Goal: Task Accomplishment & Management: Manage account settings

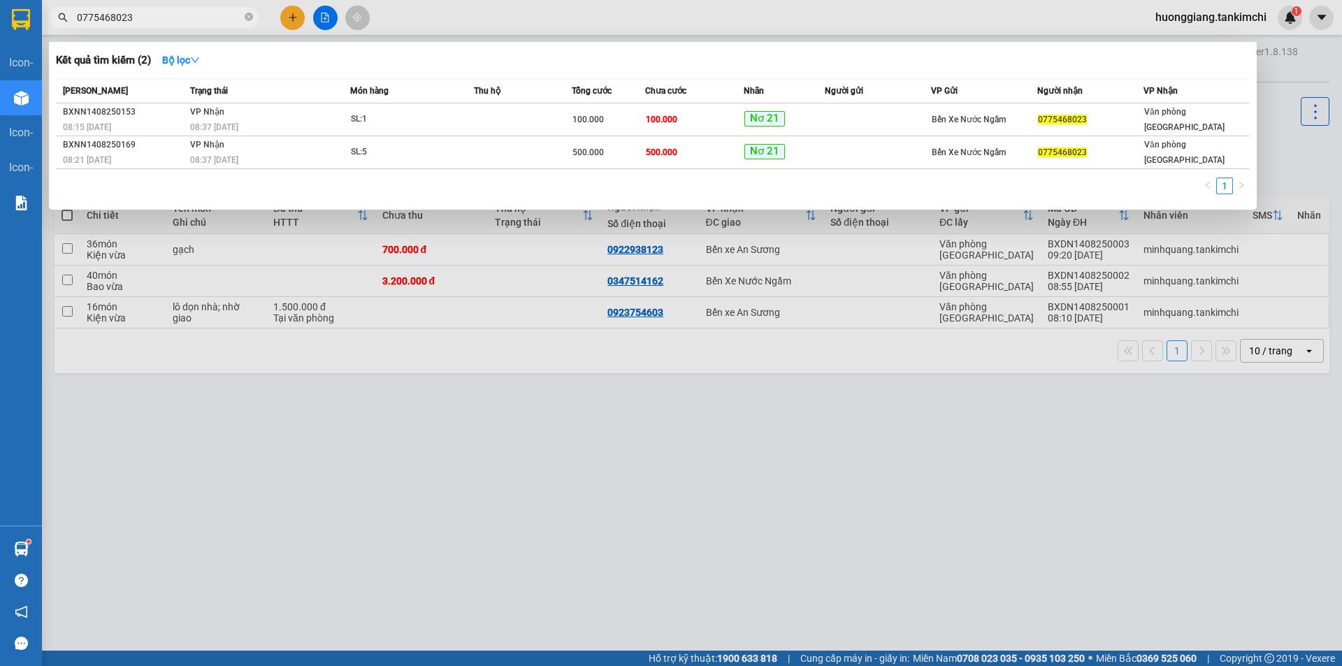
click at [247, 15] on icon "close-circle" at bounding box center [249, 17] width 8 height 8
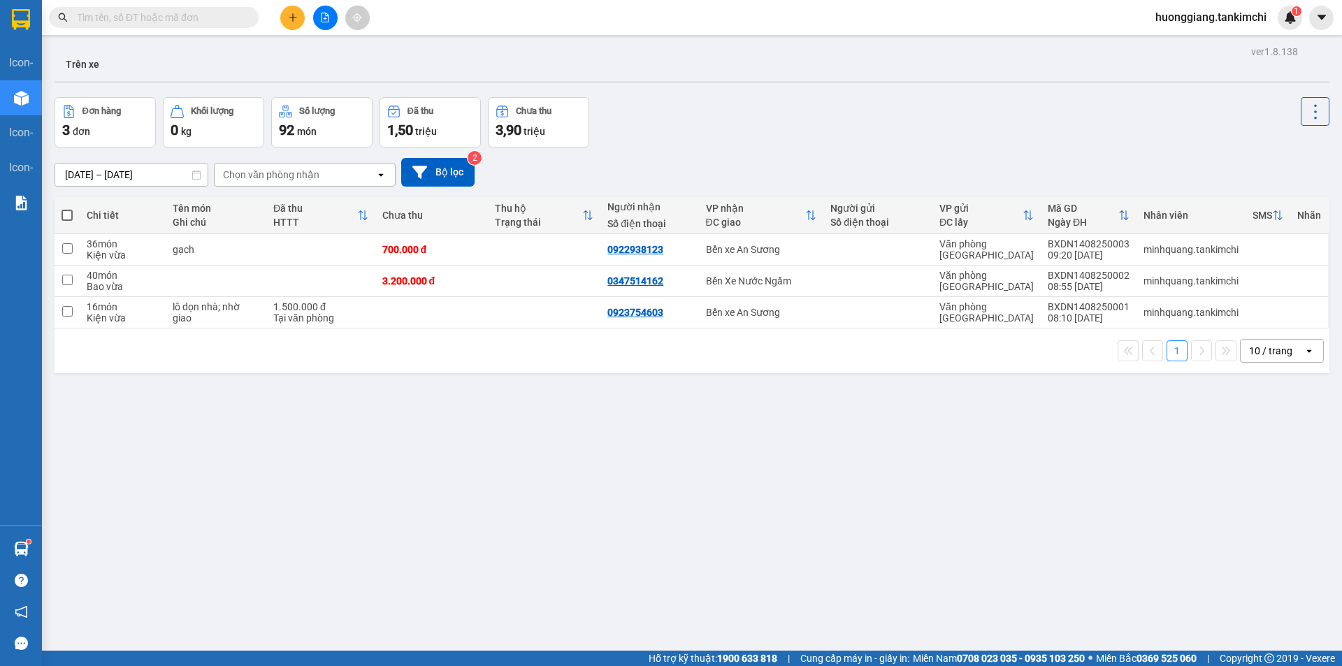
click at [209, 19] on input "text" at bounding box center [159, 17] width 165 height 15
click at [206, 11] on input "text" at bounding box center [159, 17] width 165 height 15
click at [181, 19] on input "text" at bounding box center [159, 17] width 165 height 15
click at [190, 15] on input "text" at bounding box center [159, 17] width 165 height 15
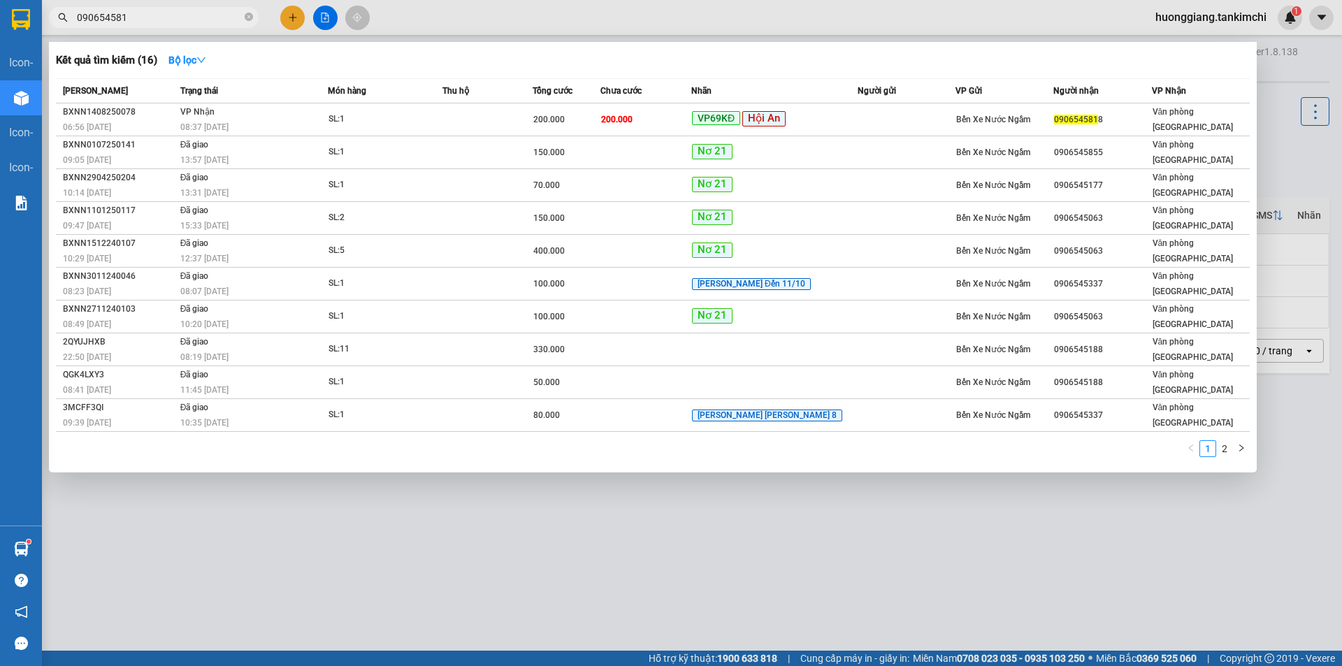
type input "0906545818"
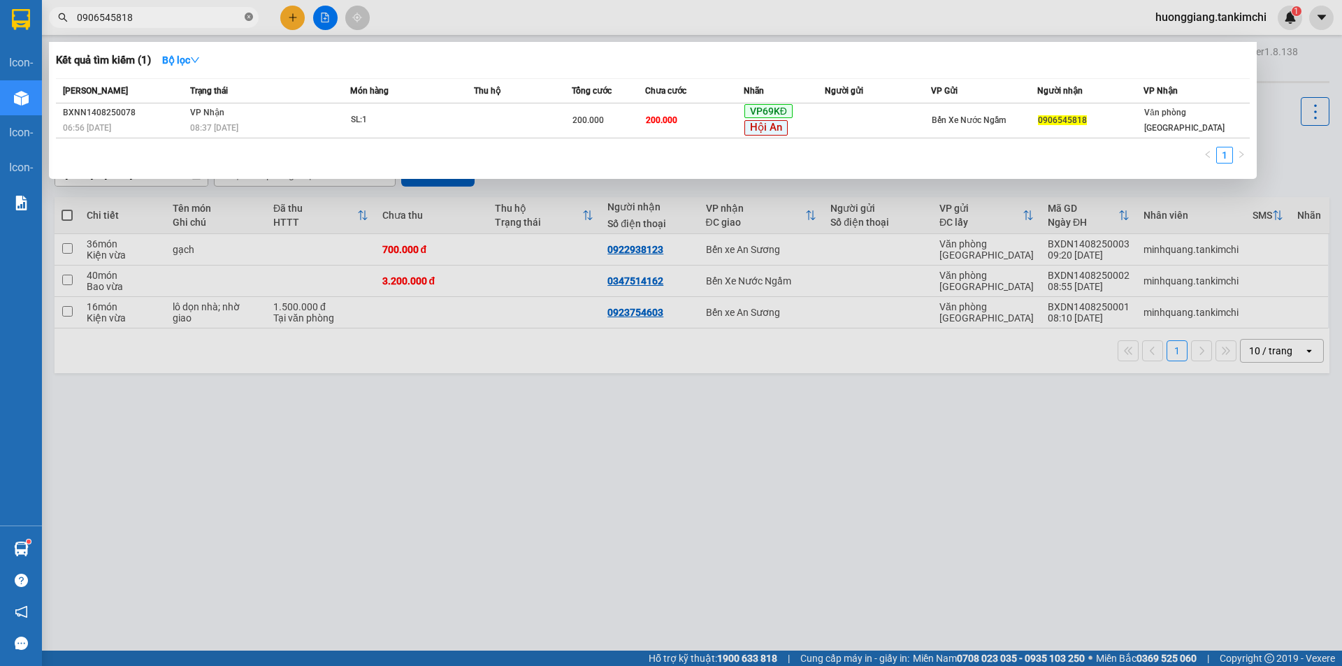
click at [247, 16] on icon "close-circle" at bounding box center [249, 17] width 8 height 8
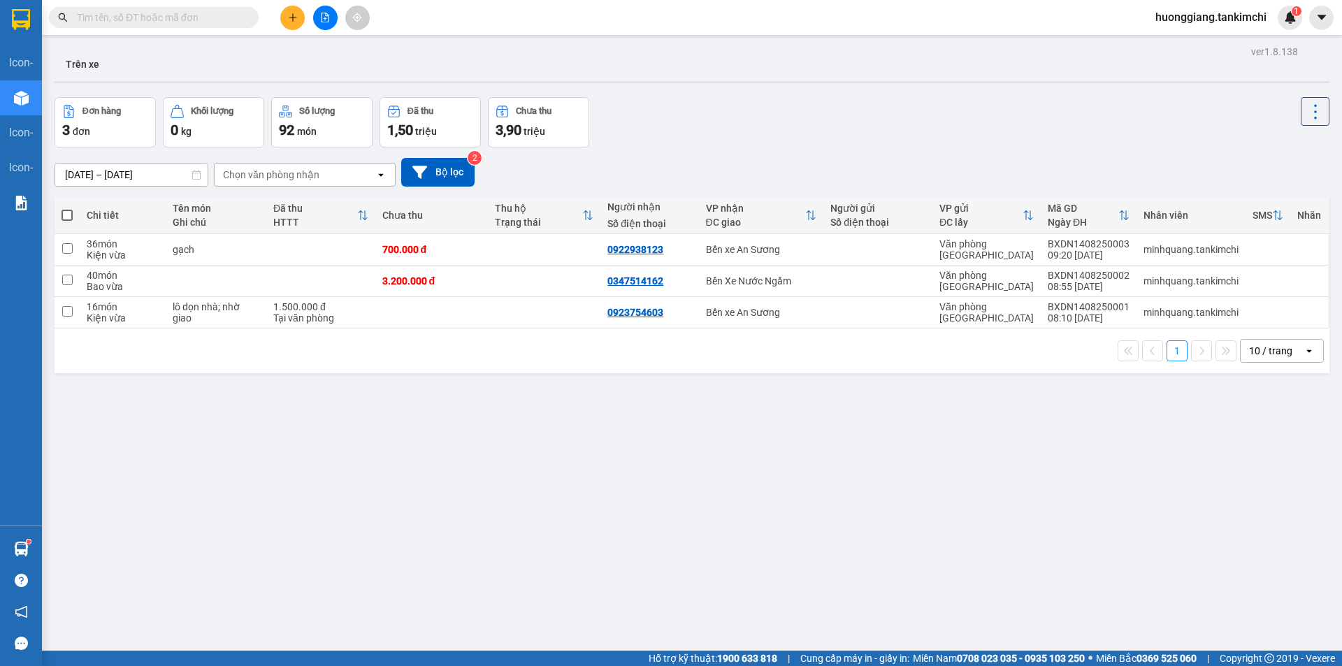
click at [224, 21] on input "text" at bounding box center [159, 17] width 165 height 15
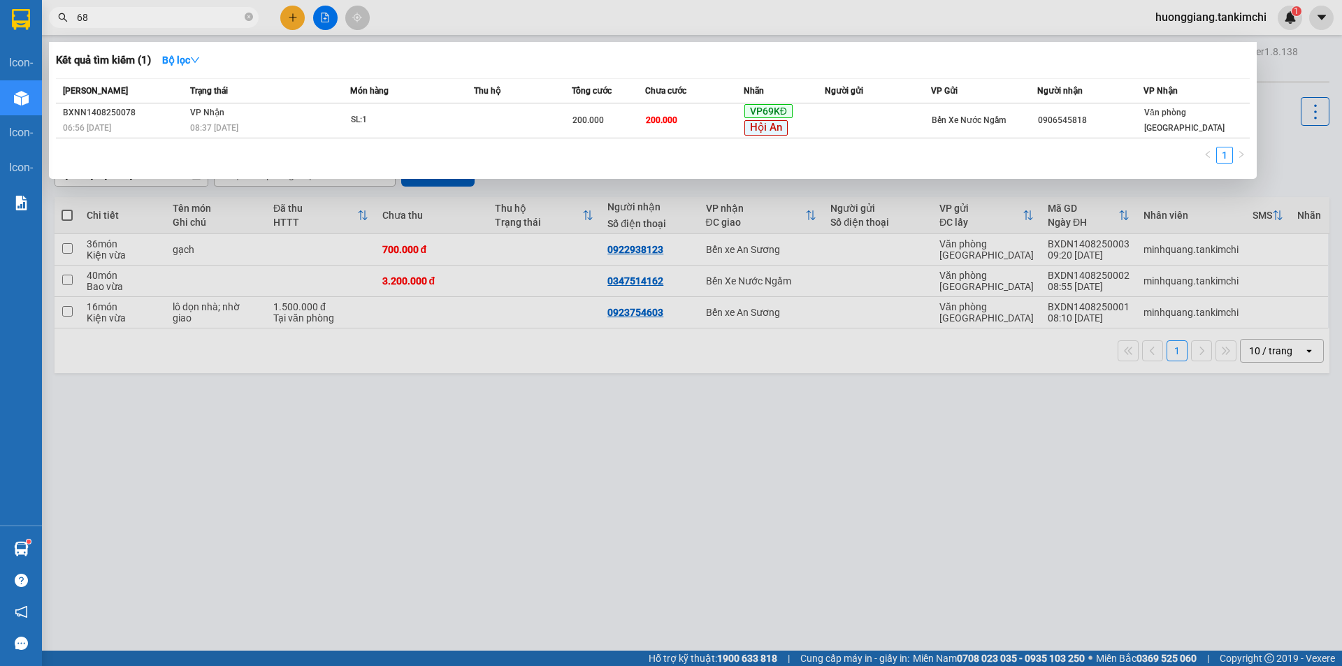
type input "688"
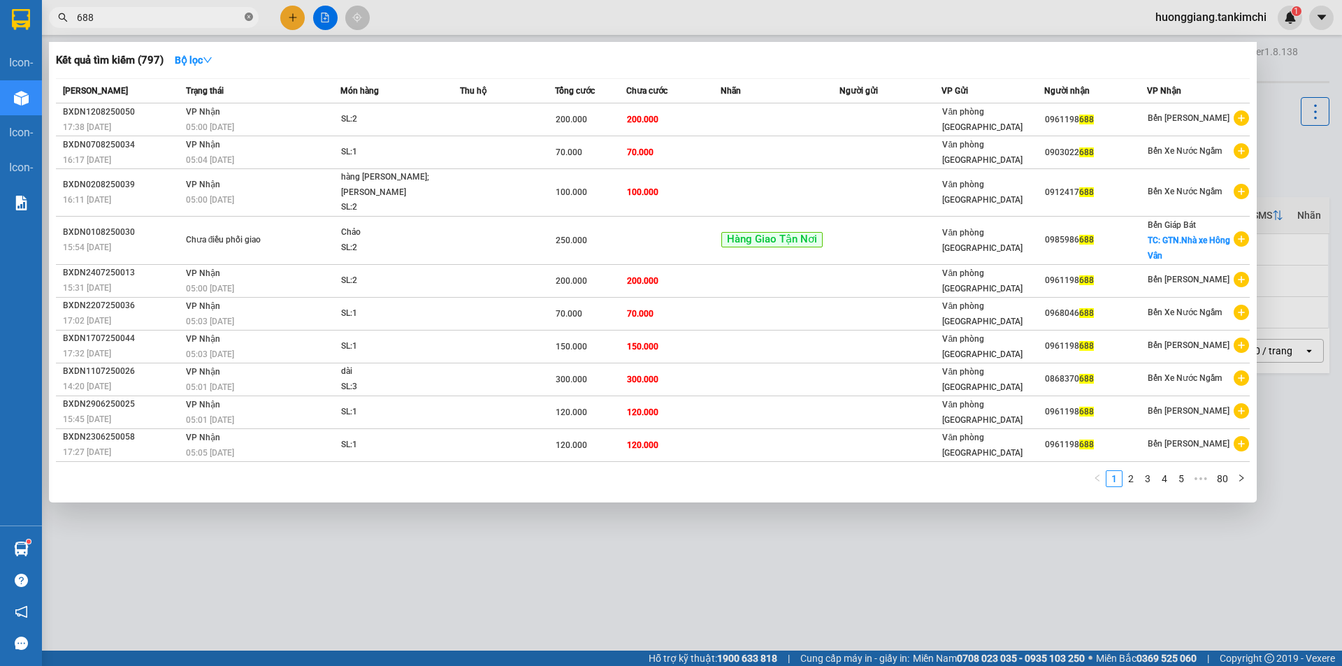
click at [247, 17] on icon "close-circle" at bounding box center [249, 17] width 8 height 8
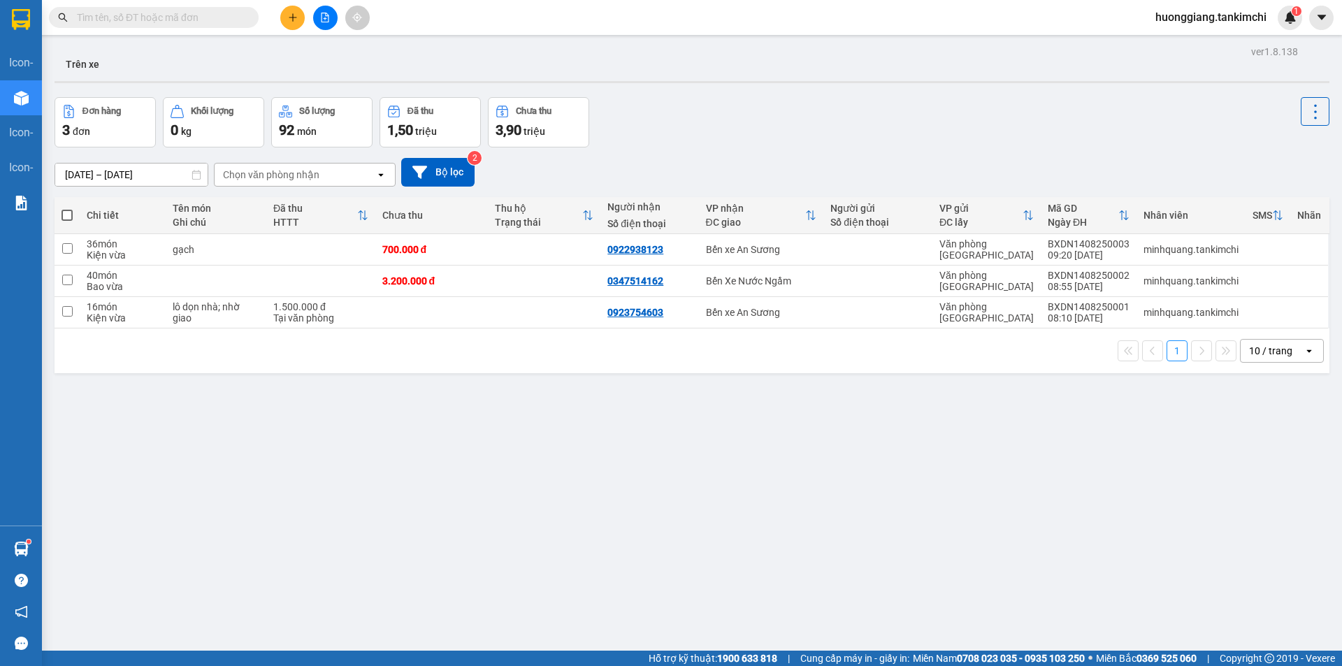
click at [737, 521] on div "ver 1.8.138 Trên xe Đơn hàng 3 đơn [PERSON_NAME] 0 kg Số [PERSON_NAME] 92 món Đ…" at bounding box center [692, 375] width 1286 height 666
click at [207, 11] on input "text" at bounding box center [159, 17] width 165 height 15
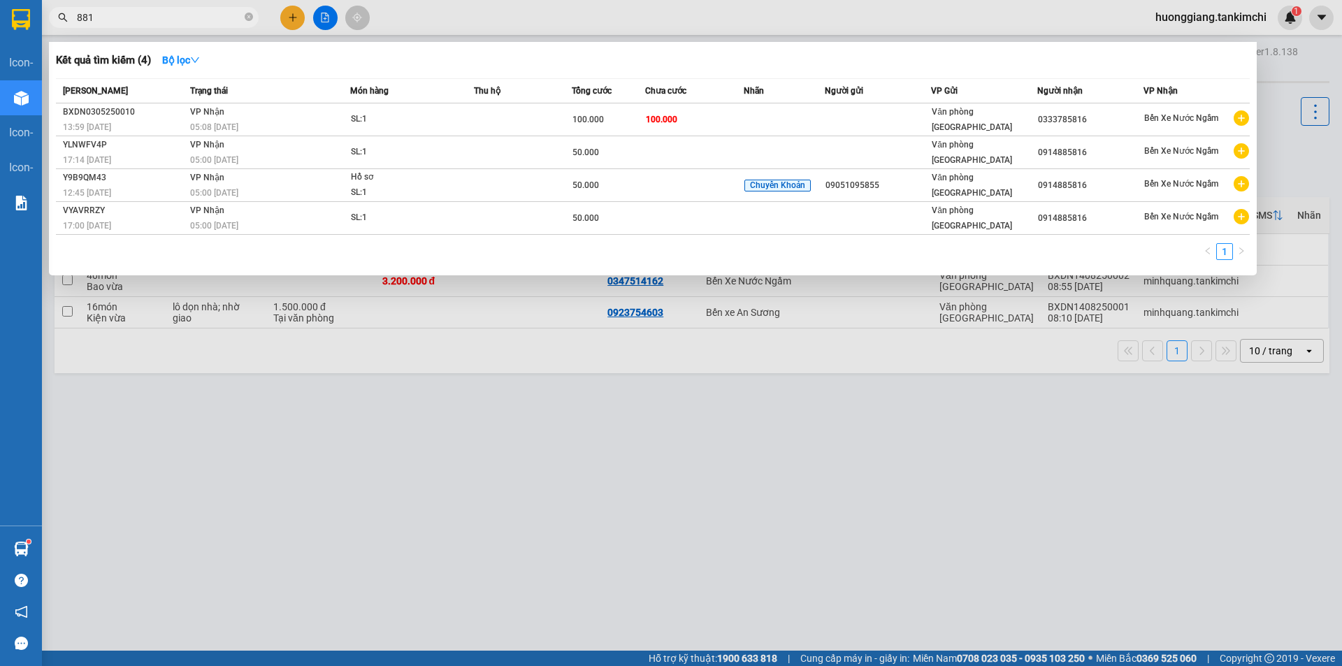
type input "8816"
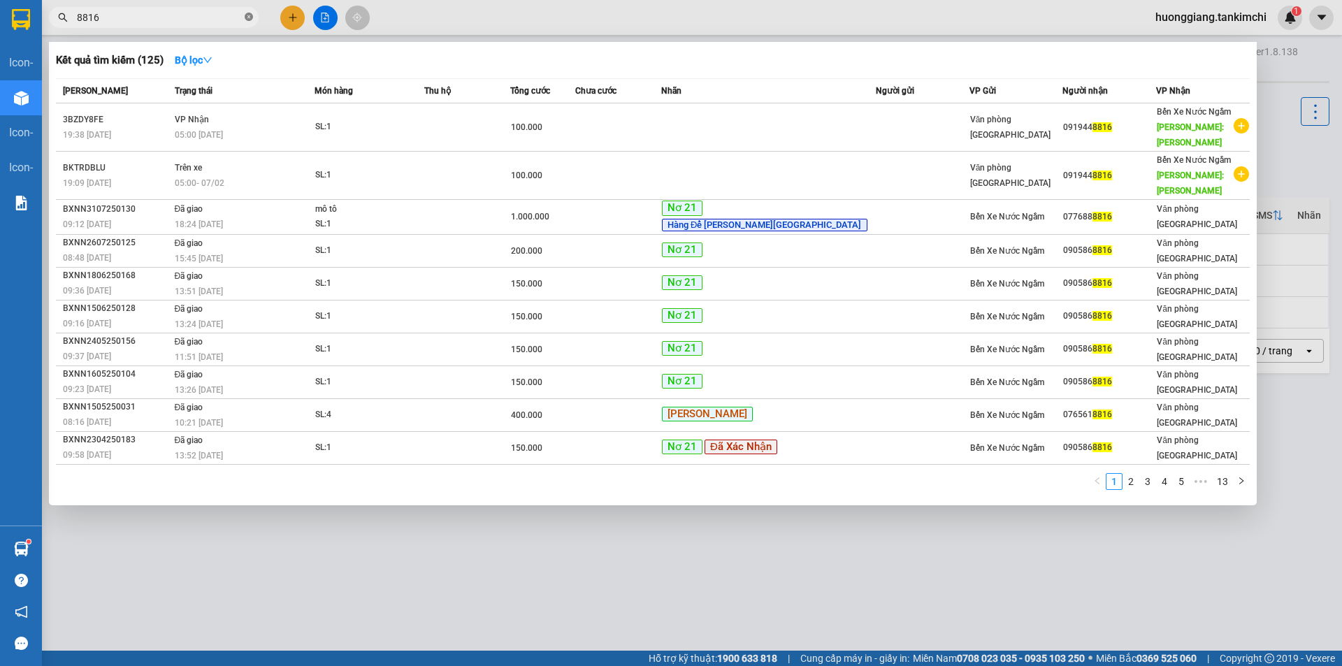
click at [245, 15] on icon "close-circle" at bounding box center [249, 17] width 8 height 8
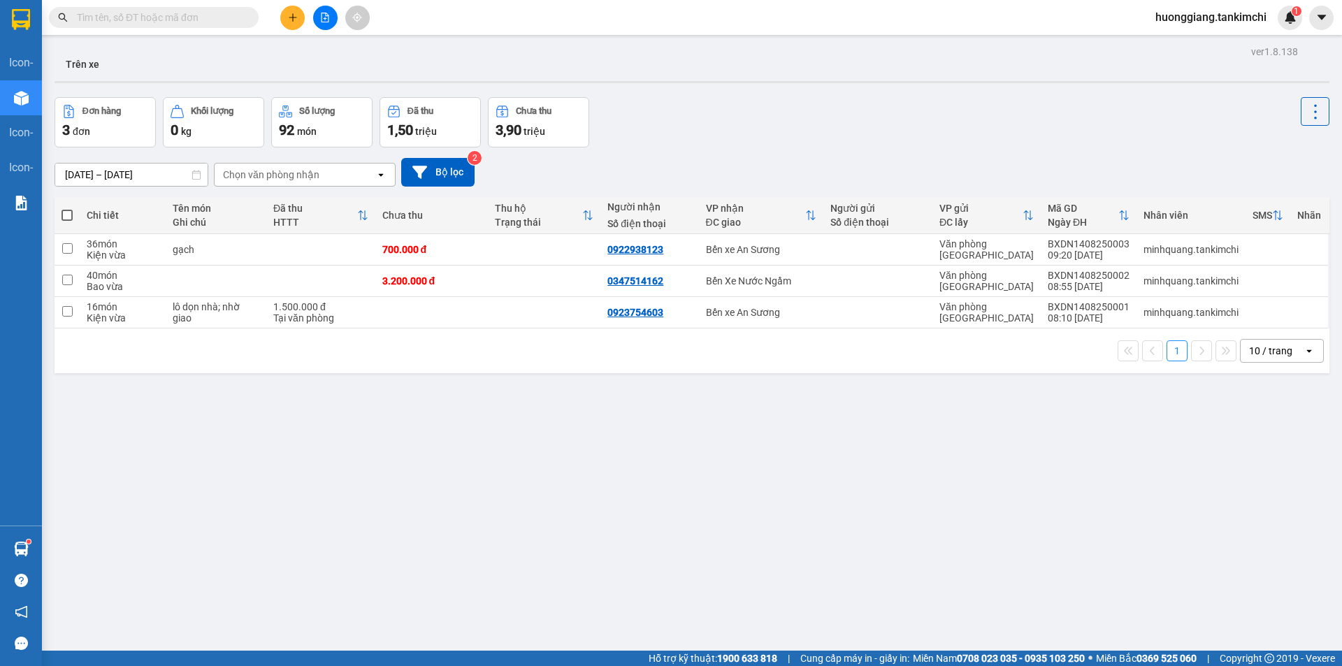
click at [601, 468] on div "ver 1.8.138 Trên xe Đơn hàng 3 đơn [PERSON_NAME] 0 kg Số [PERSON_NAME] 92 món Đ…" at bounding box center [692, 375] width 1286 height 666
click at [175, 16] on input "text" at bounding box center [159, 17] width 165 height 15
click at [184, 17] on input "text" at bounding box center [159, 17] width 165 height 15
click at [185, 20] on input "0" at bounding box center [159, 17] width 165 height 15
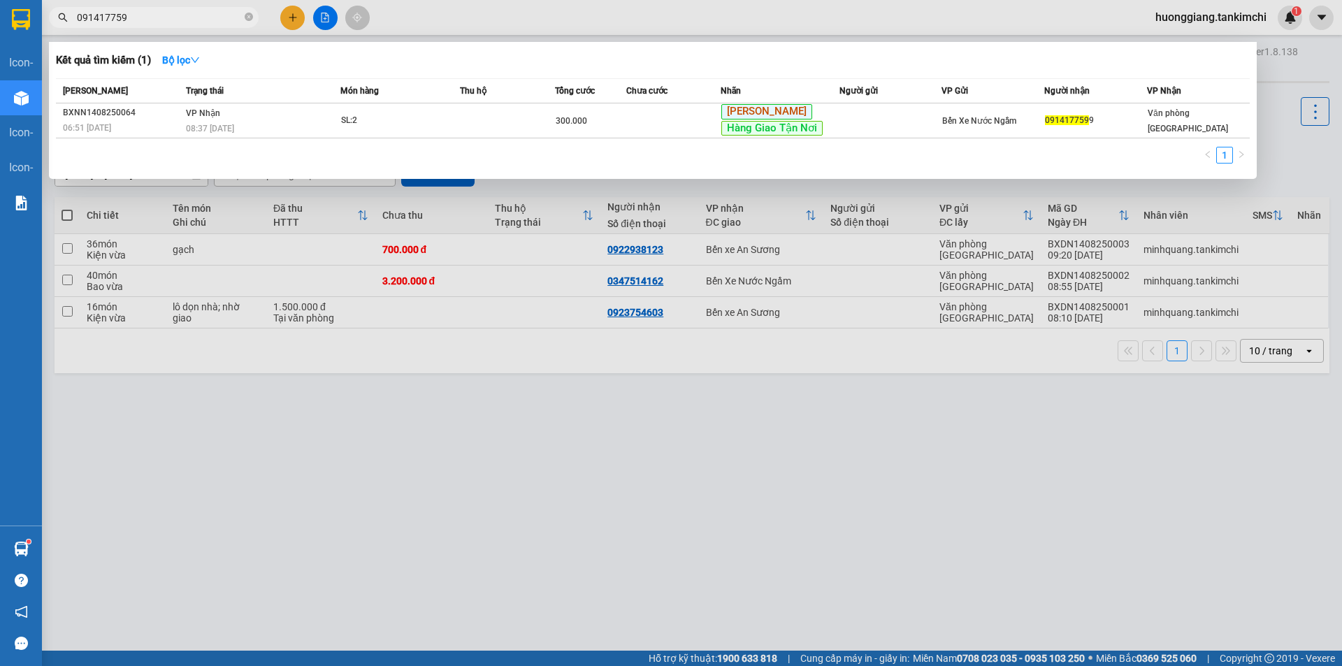
type input "0914177599"
click at [247, 15] on icon "close-circle" at bounding box center [249, 17] width 8 height 8
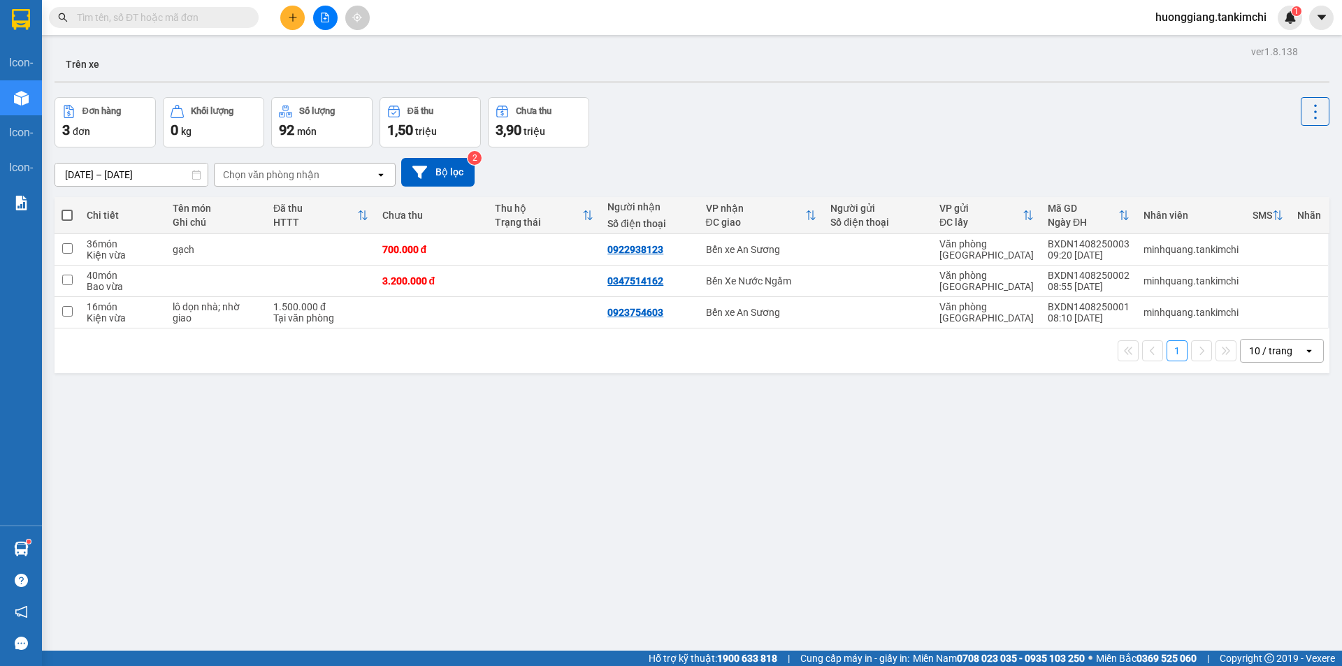
click at [208, 16] on input "text" at bounding box center [159, 17] width 165 height 15
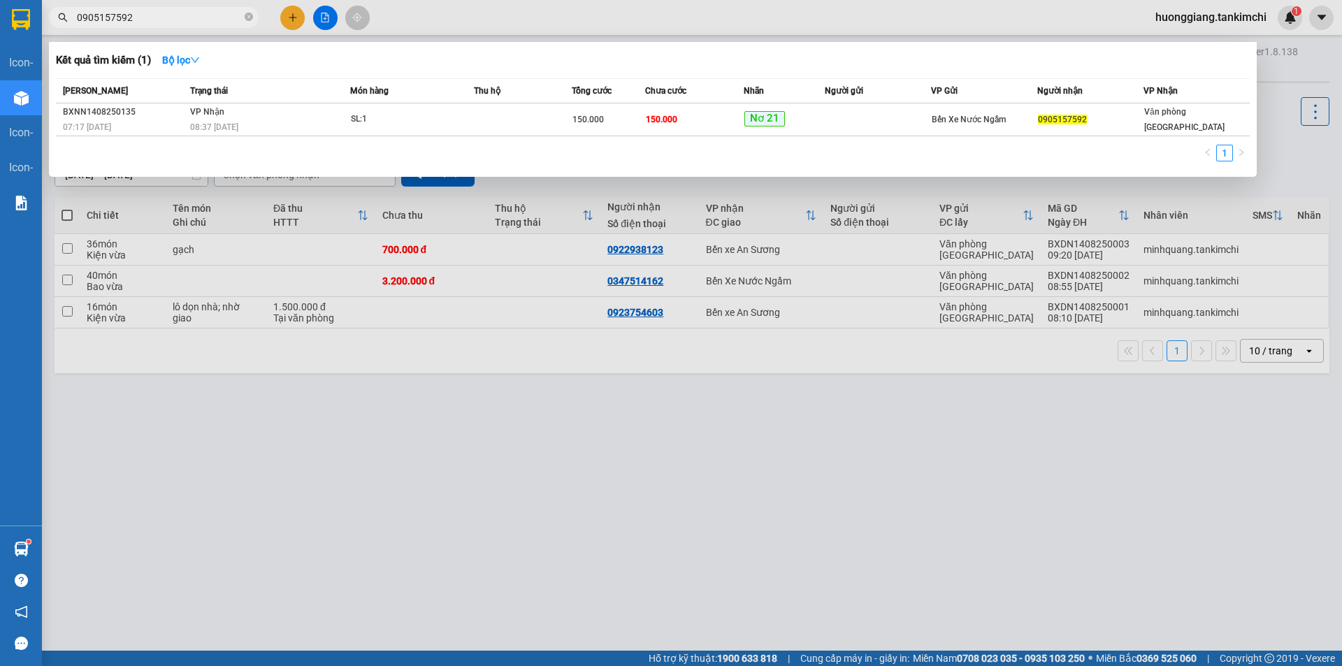
click at [128, 15] on input "0905157592" at bounding box center [159, 17] width 165 height 15
type input "0905157592"
click at [251, 17] on icon "close-circle" at bounding box center [249, 17] width 8 height 8
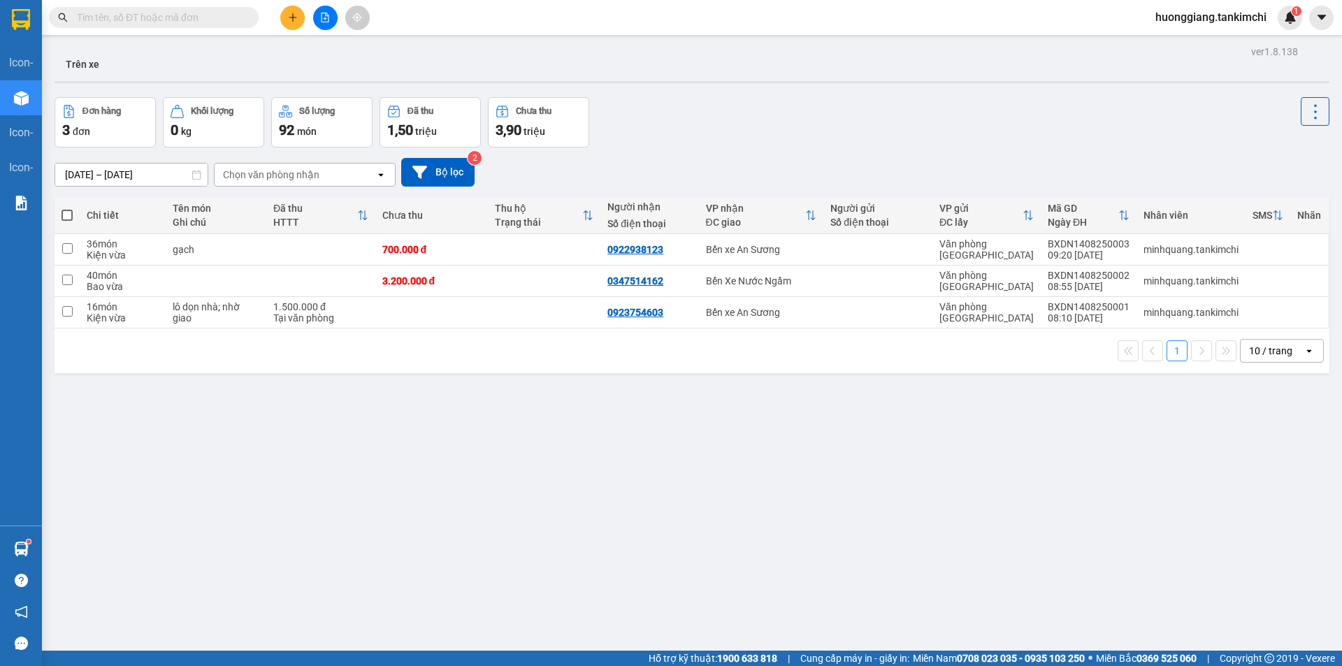
click at [195, 13] on input "text" at bounding box center [159, 17] width 165 height 15
click at [183, 20] on input "text" at bounding box center [159, 17] width 165 height 15
click at [181, 17] on input "text" at bounding box center [159, 17] width 165 height 15
click at [189, 14] on input "text" at bounding box center [159, 17] width 165 height 15
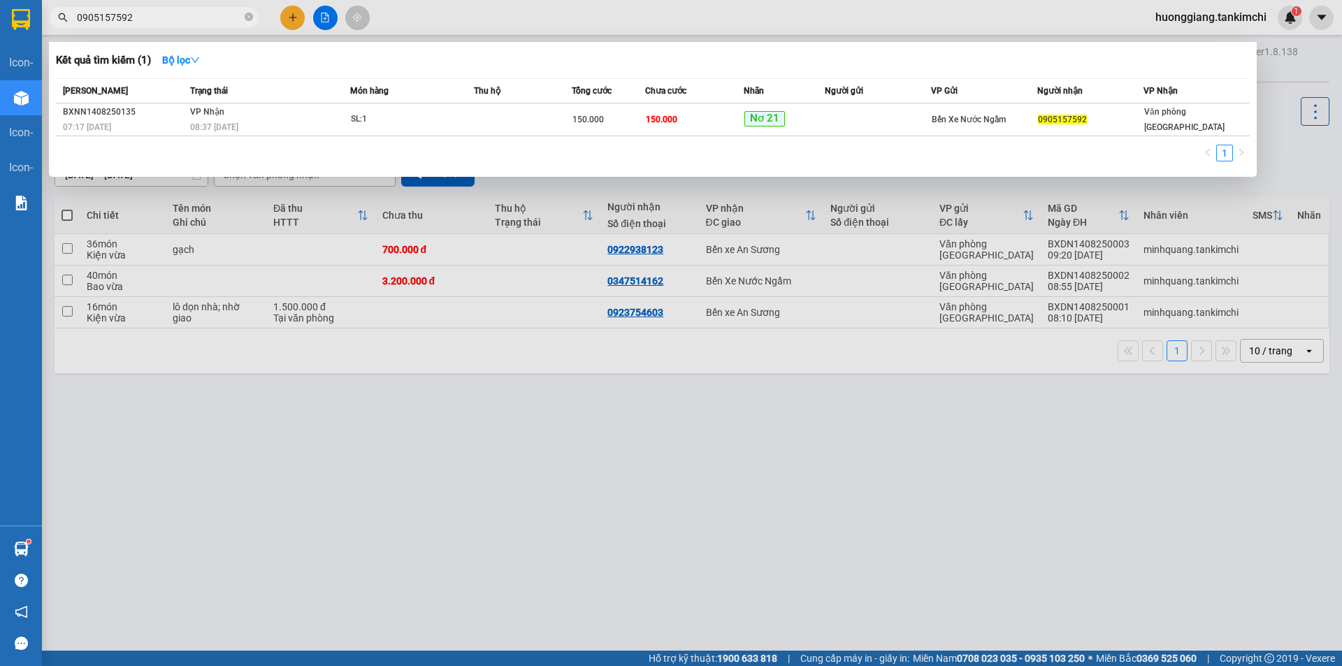
type input "0905157592"
click at [251, 17] on icon "close-circle" at bounding box center [249, 17] width 8 height 8
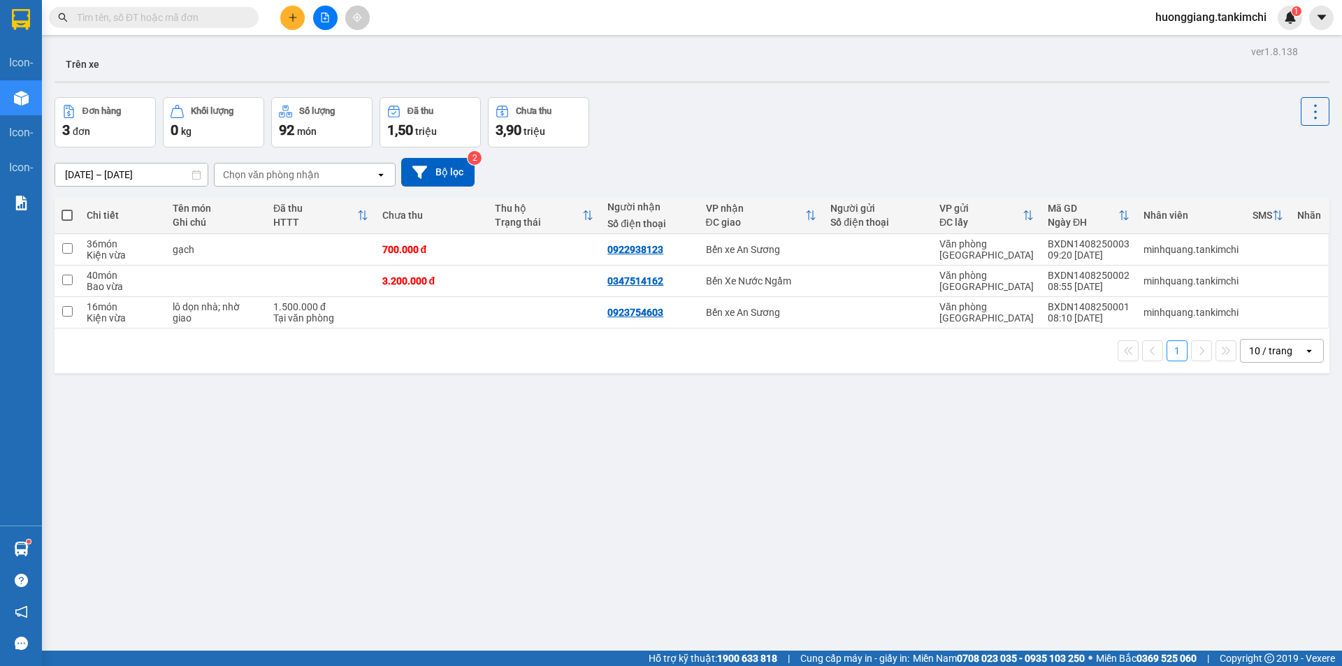
click at [206, 20] on input "text" at bounding box center [159, 17] width 165 height 15
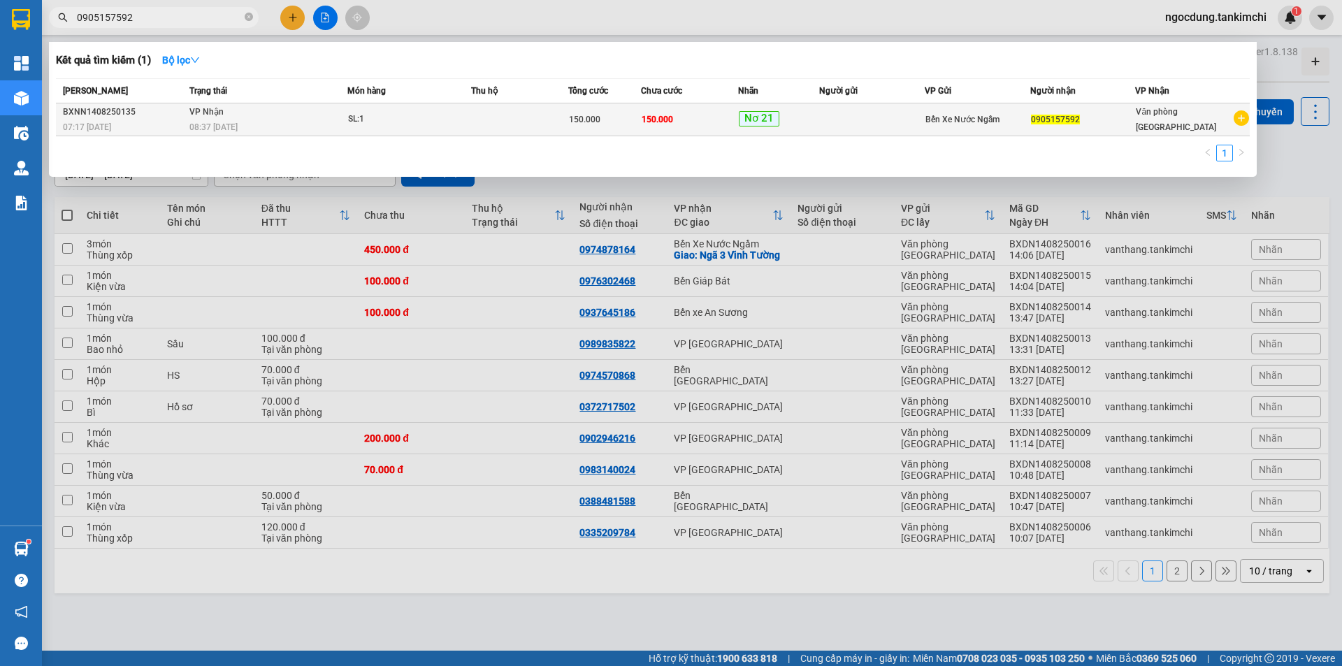
type input "0905157592"
click at [306, 122] on div "08:37 [DATE]" at bounding box center [268, 127] width 158 height 15
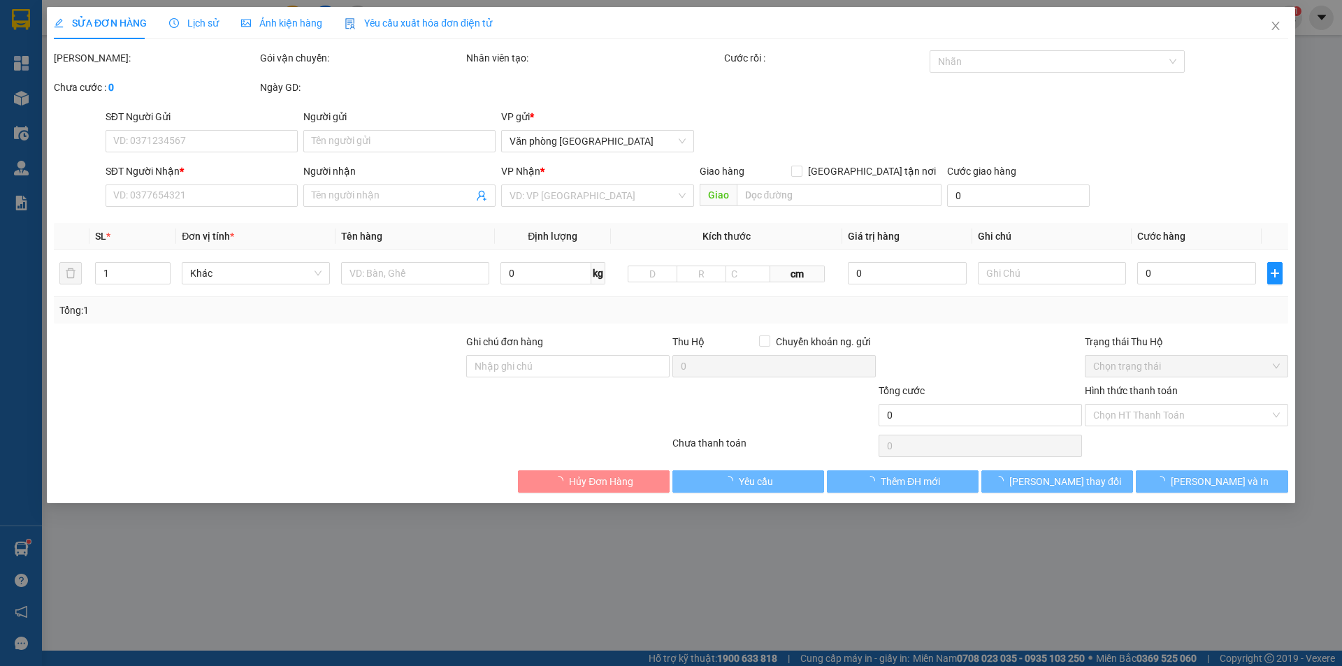
type input "0905157592"
type input "150.000"
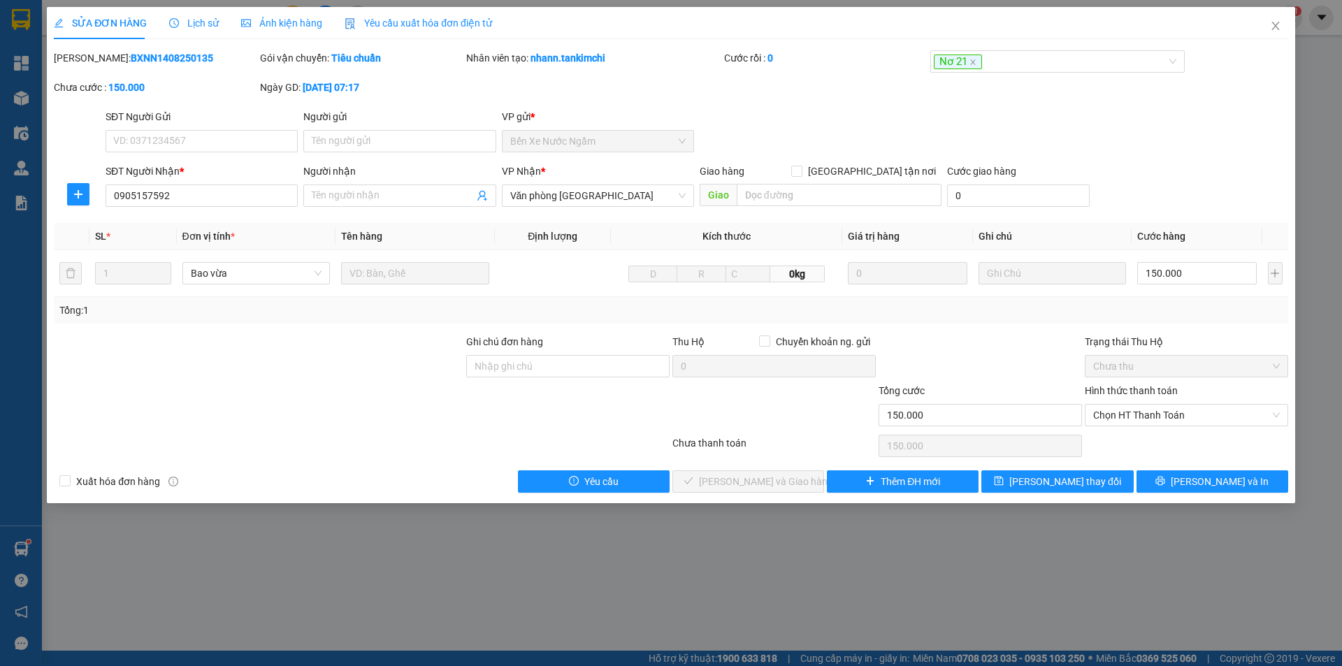
click at [205, 25] on span "Lịch sử" at bounding box center [194, 22] width 50 height 11
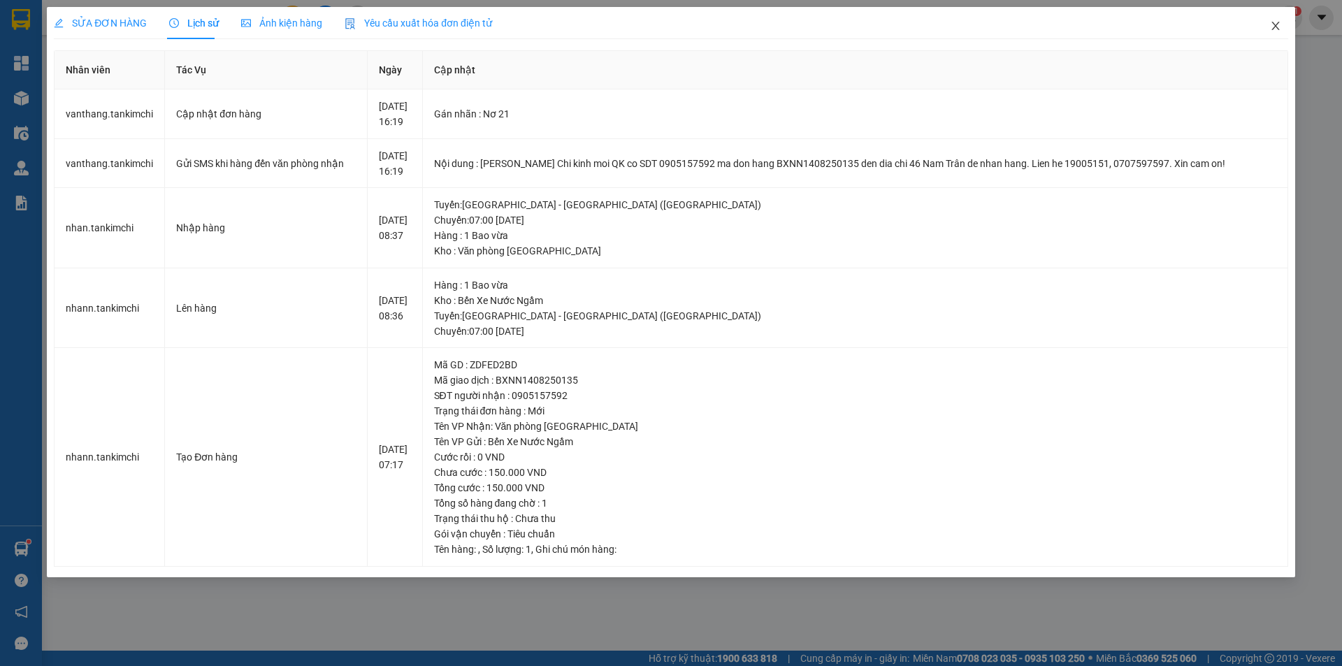
click at [1271, 27] on icon "close" at bounding box center [1275, 25] width 11 height 11
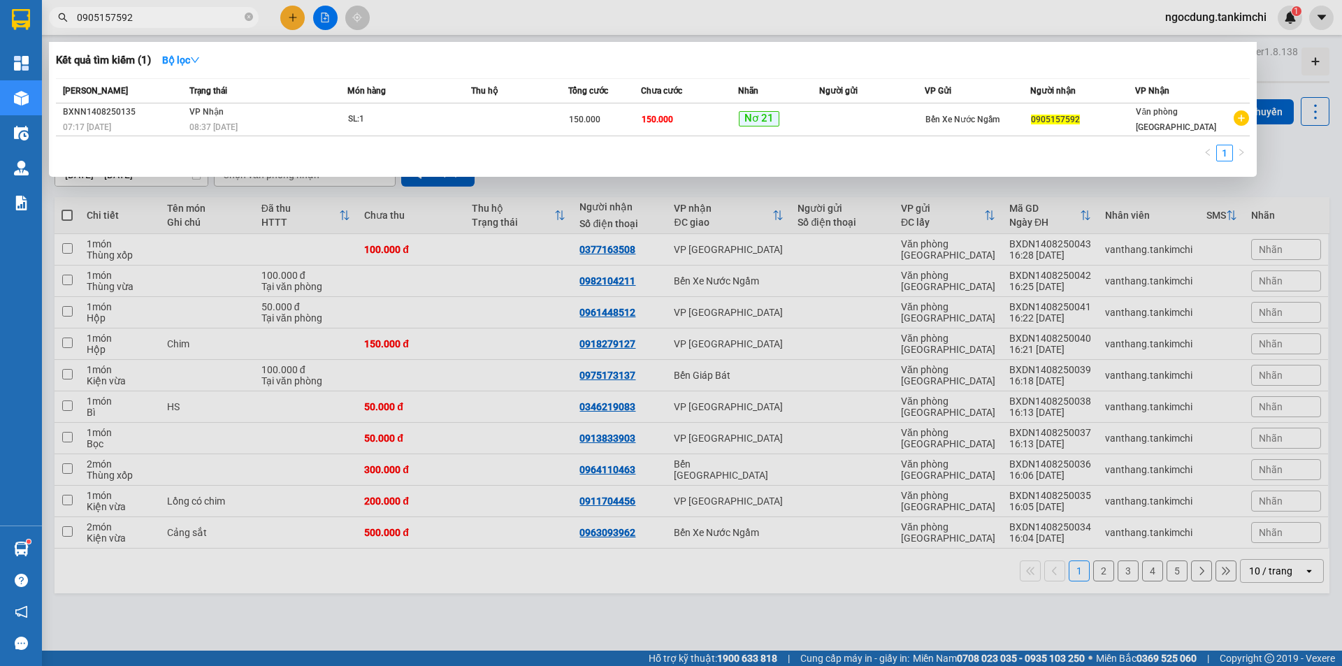
click at [175, 22] on input "0905157592" at bounding box center [159, 17] width 165 height 15
